Goal: Task Accomplishment & Management: Understand process/instructions

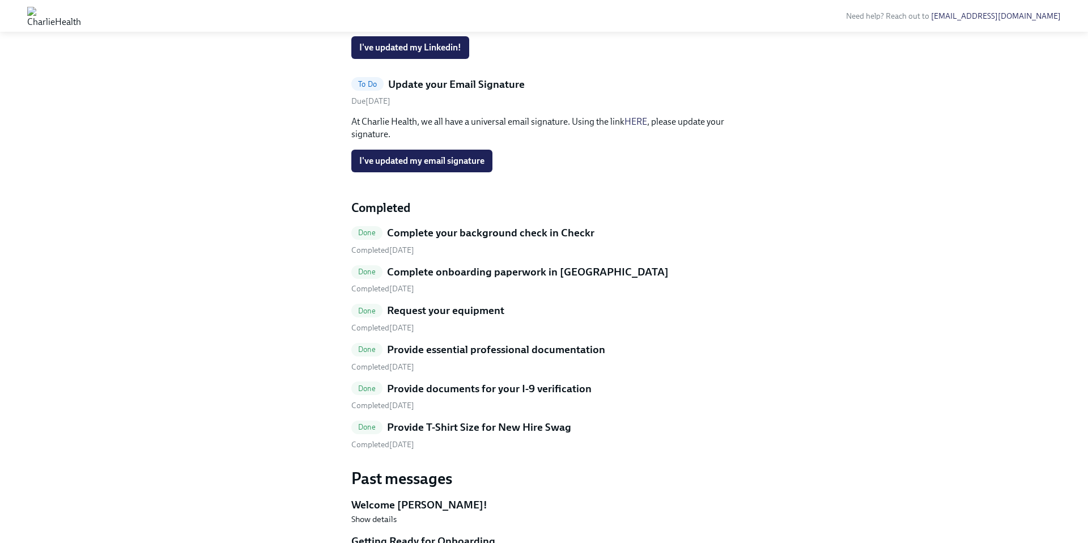
scroll to position [300, 0]
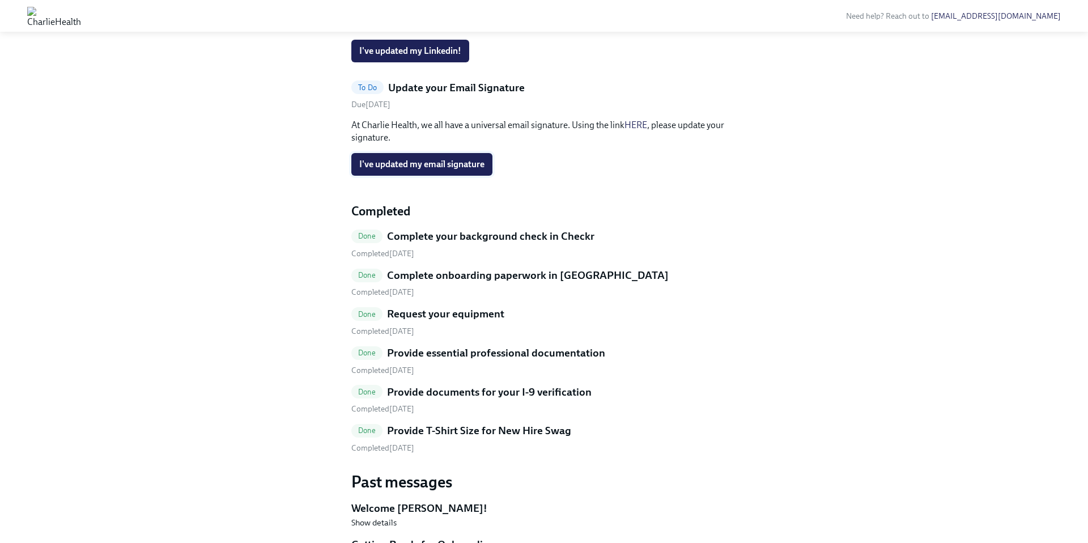
click at [461, 170] on span "I've updated my email signature" at bounding box center [421, 164] width 125 height 11
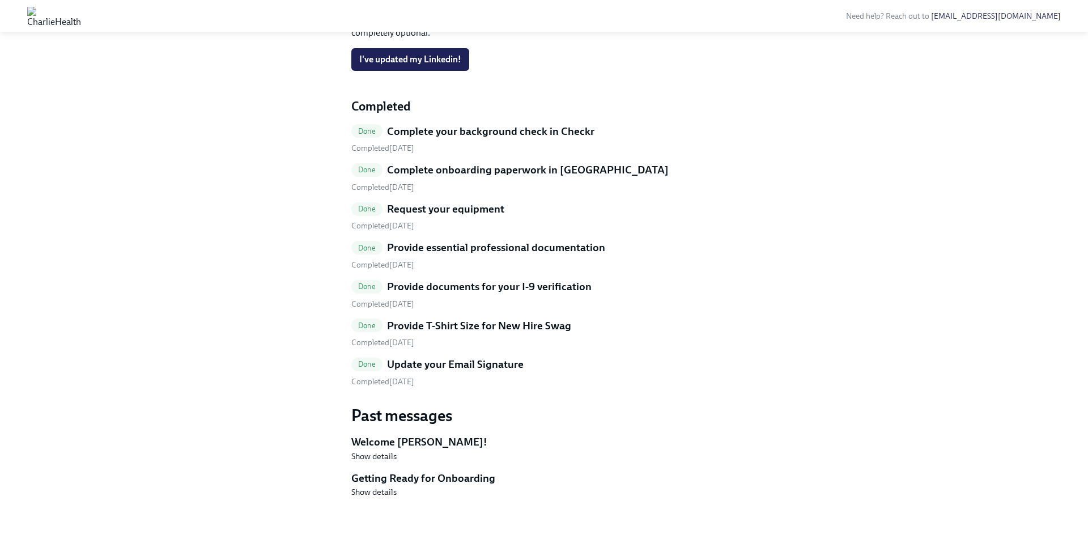
scroll to position [0, 0]
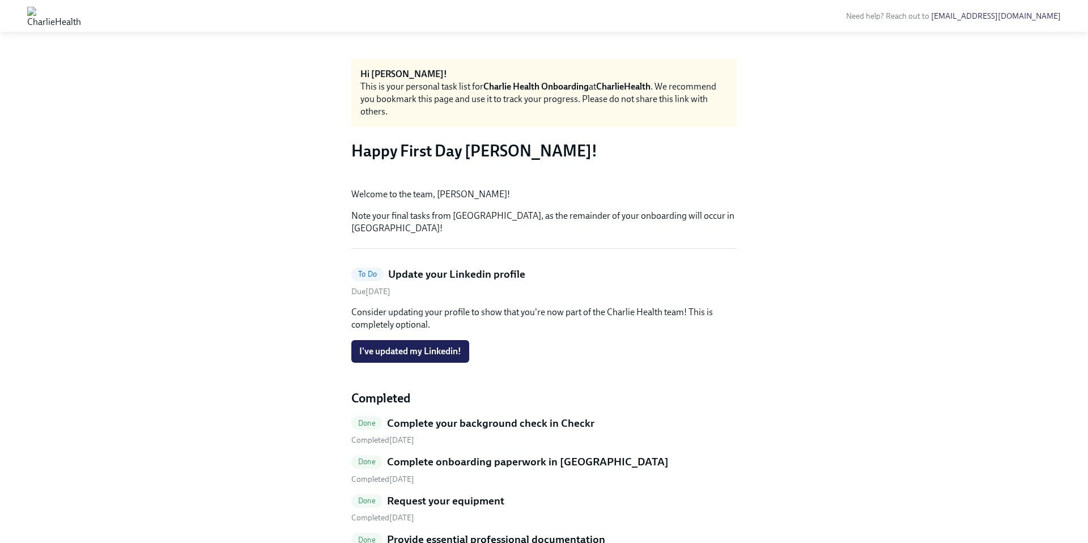
click at [289, 76] on div "Hi Julia! This is your personal task list for Charlie Health Onboarding at Char…" at bounding box center [544, 433] width 1034 height 749
click at [81, 21] on img at bounding box center [54, 16] width 54 height 18
click at [81, 20] on img at bounding box center [54, 16] width 54 height 18
click at [549, 88] on strong "Charlie Health Onboarding" at bounding box center [536, 86] width 105 height 11
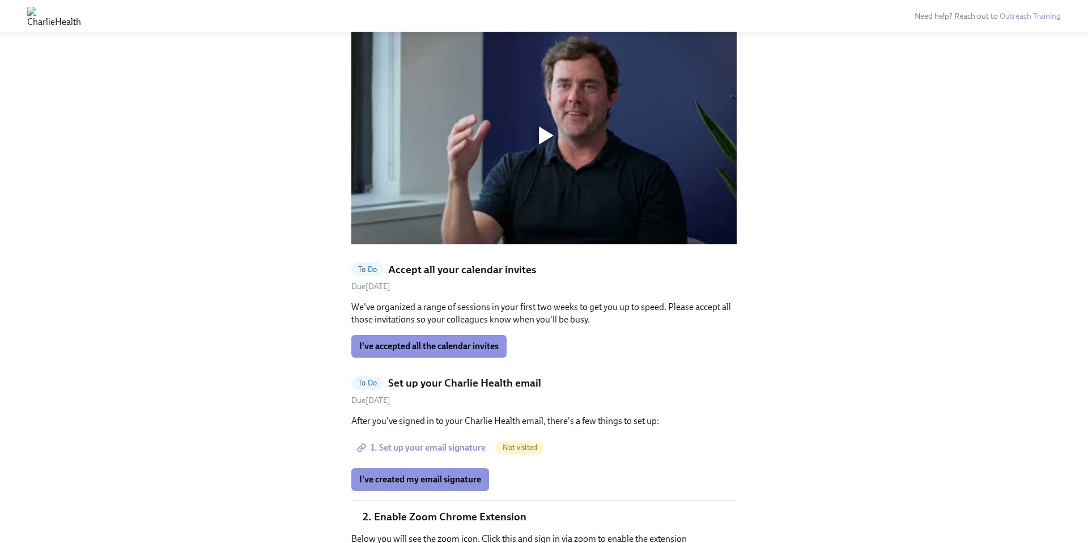
scroll to position [897, 0]
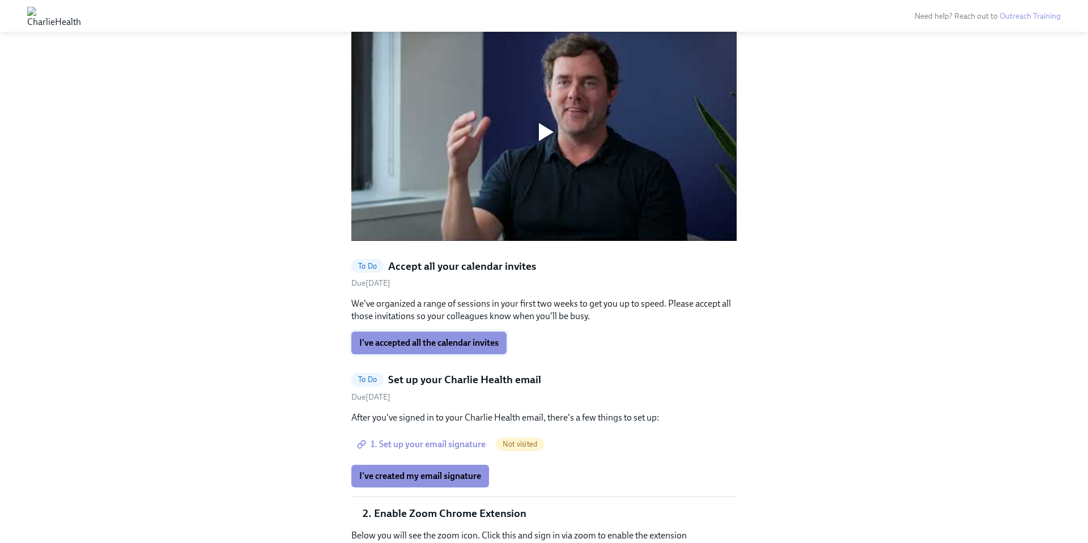
click at [448, 337] on span "I've accepted all the calendar invites" at bounding box center [428, 342] width 139 height 11
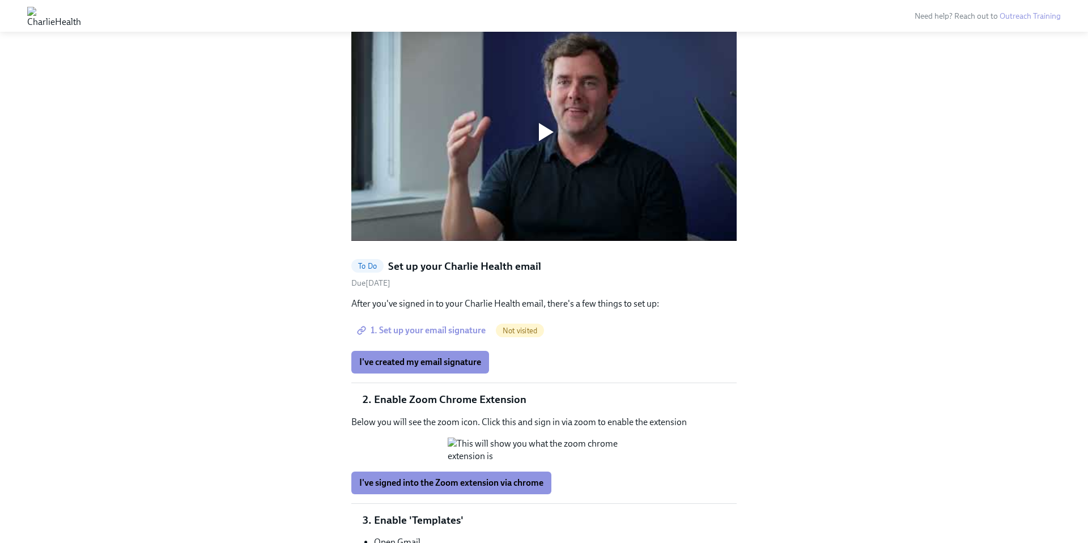
click at [438, 325] on span "1. Set up your email signature" at bounding box center [422, 330] width 126 height 11
click at [402, 357] on span "I've created my email signature" at bounding box center [420, 362] width 122 height 11
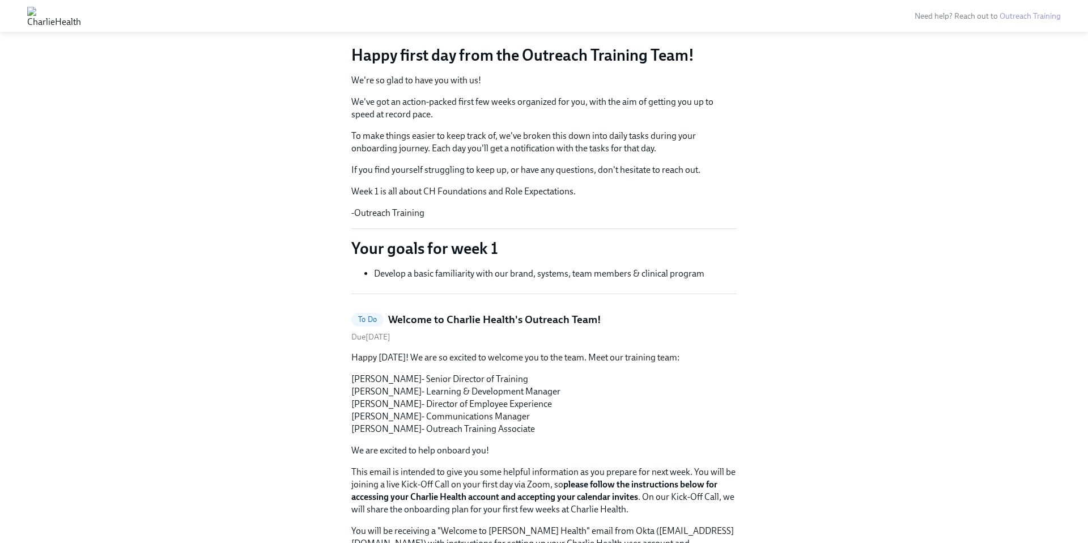
scroll to position [0, 0]
